Goal: Navigation & Orientation: Find specific page/section

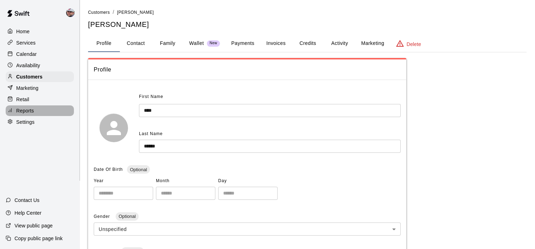
click at [21, 112] on p "Reports" at bounding box center [25, 110] width 18 height 7
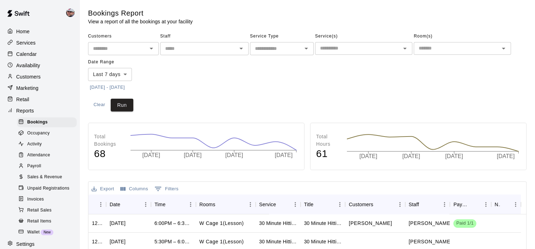
click at [30, 181] on span "Sales & Revenue" at bounding box center [44, 176] width 35 height 7
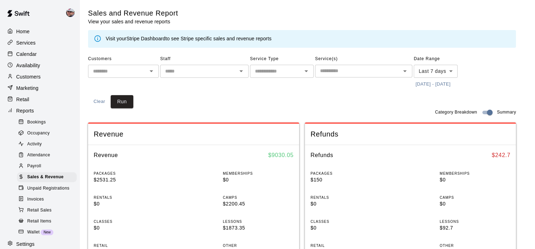
click at [30, 59] on div "Calendar" at bounding box center [40, 54] width 68 height 11
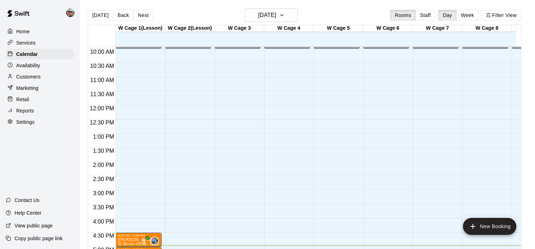
scroll to position [280, 0]
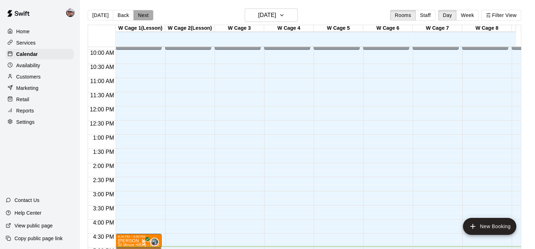
click at [140, 12] on button "Next" at bounding box center [143, 15] width 20 height 11
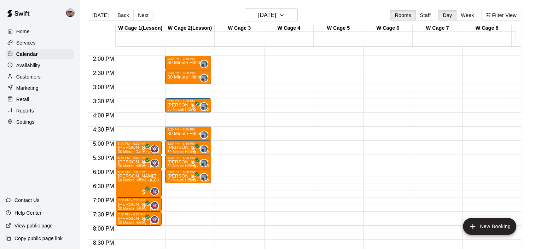
scroll to position [387, 0]
click at [93, 16] on button "[DATE]" at bounding box center [100, 15] width 25 height 11
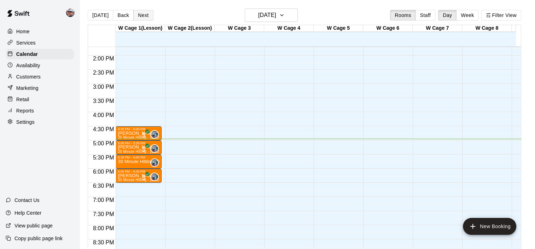
click at [147, 14] on button "Next" at bounding box center [143, 15] width 20 height 11
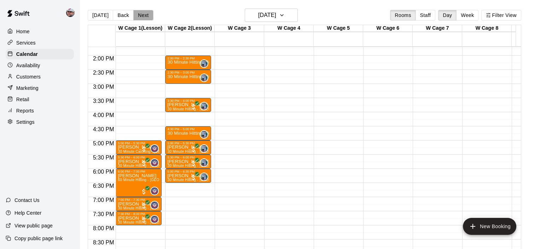
click at [145, 17] on button "Next" at bounding box center [143, 15] width 20 height 11
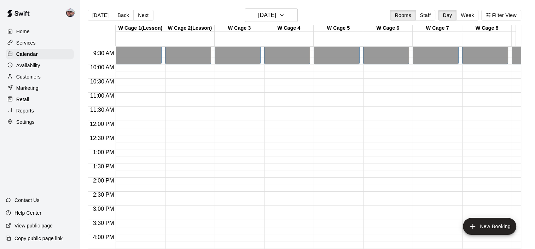
scroll to position [267, 0]
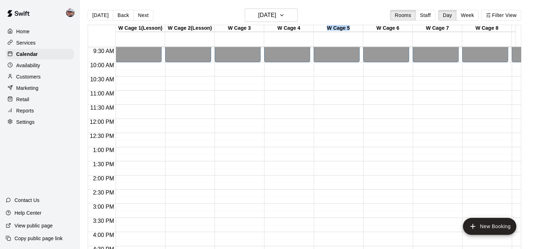
drag, startPoint x: 326, startPoint y: 28, endPoint x: 350, endPoint y: 29, distance: 23.4
click at [350, 29] on div "W Cage 5" at bounding box center [337, 28] width 49 height 7
drag, startPoint x: 350, startPoint y: 29, endPoint x: 339, endPoint y: 14, distance: 18.8
click at [339, 14] on div "[DATE] Back [DATE][DATE] Rooms Staff Day Week Filter View" at bounding box center [304, 16] width 433 height 16
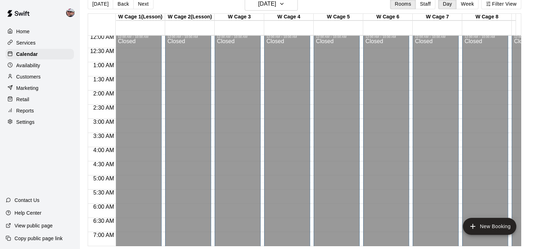
scroll to position [0, 0]
